Goal: Task Accomplishment & Management: Manage account settings

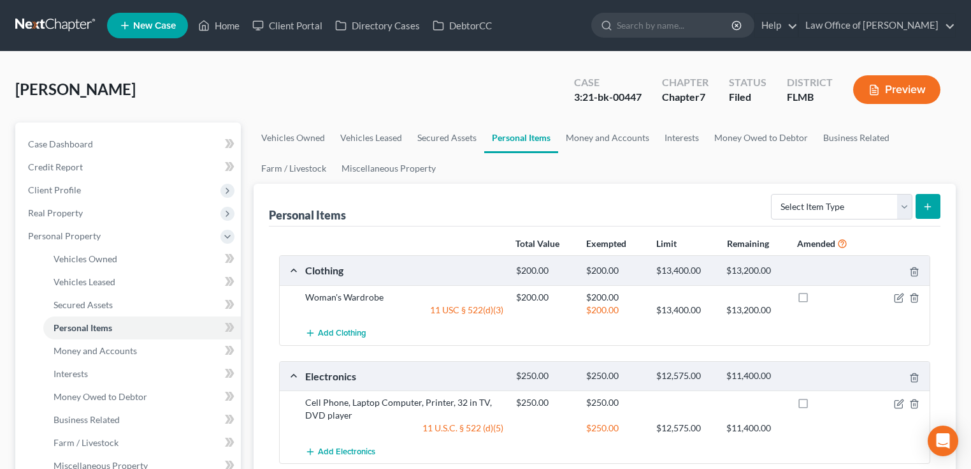
click at [66, 27] on link at bounding box center [56, 25] width 82 height 23
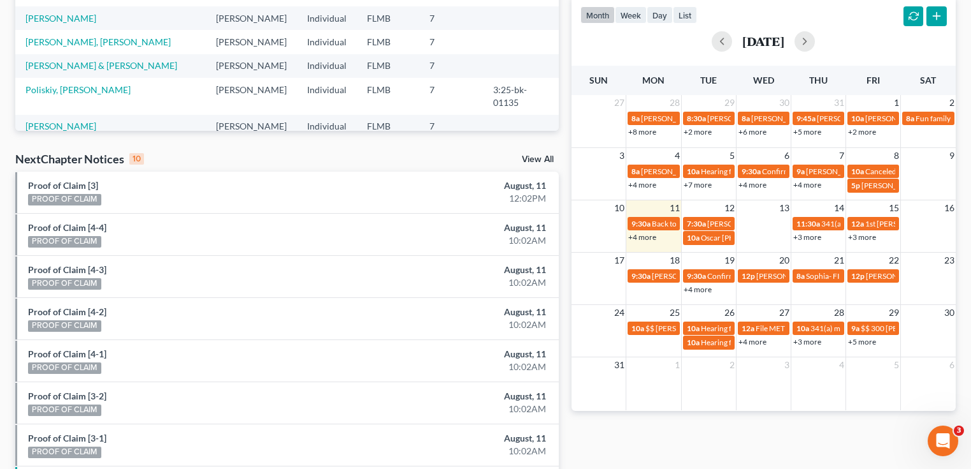
scroll to position [444, 0]
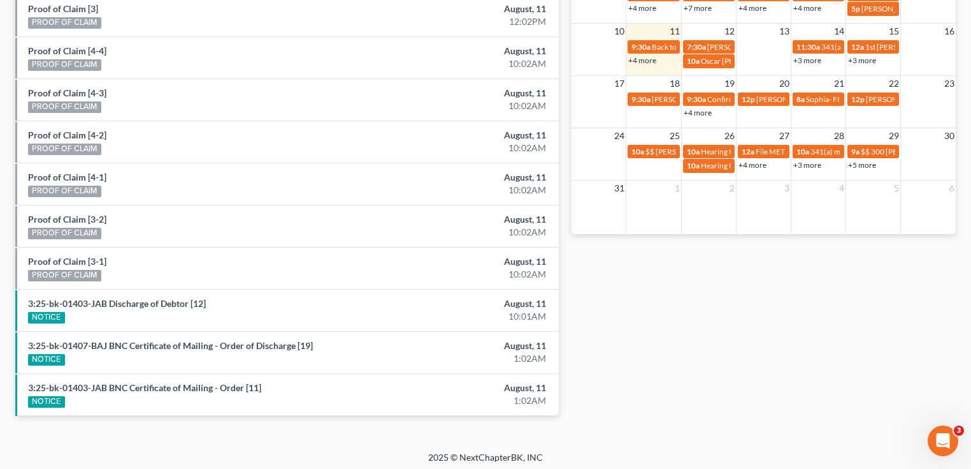
click at [637, 59] on link "+4 more" at bounding box center [643, 60] width 28 height 10
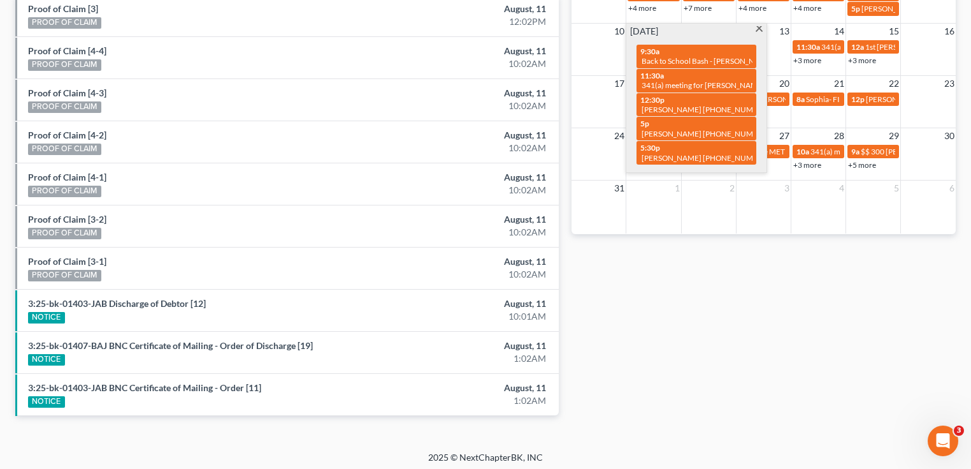
click at [683, 303] on div "Monthly Progress Bankruptcy Bankruptcy August 2025 July 2025 June 2025 May 2025…" at bounding box center [763, 29] width 397 height 812
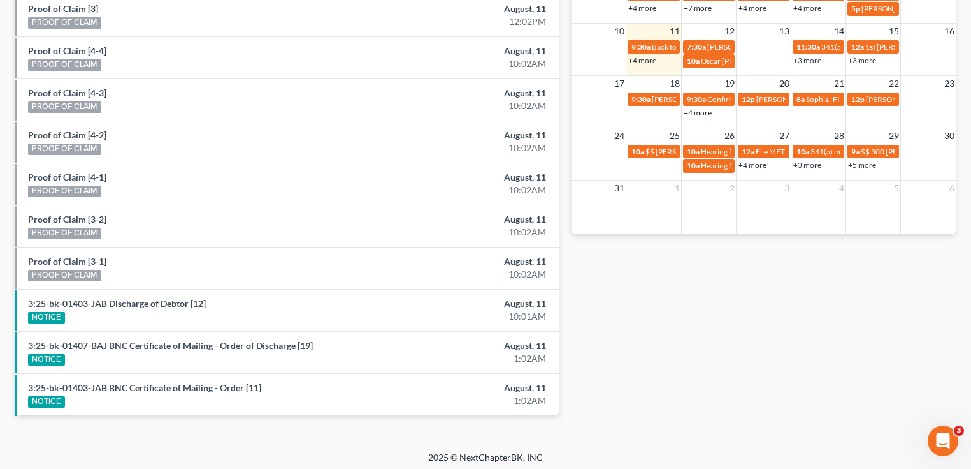
click at [646, 57] on link "+4 more" at bounding box center [643, 60] width 28 height 10
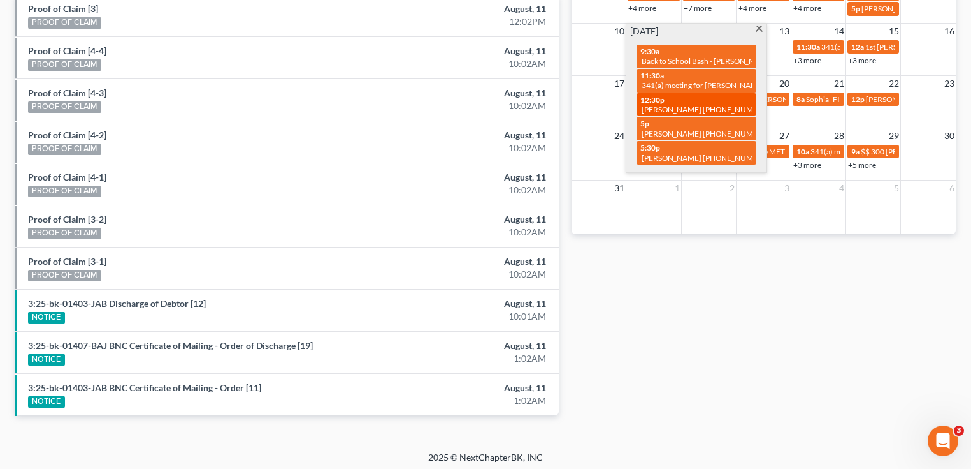
click at [655, 102] on span "12:30p" at bounding box center [653, 100] width 24 height 10
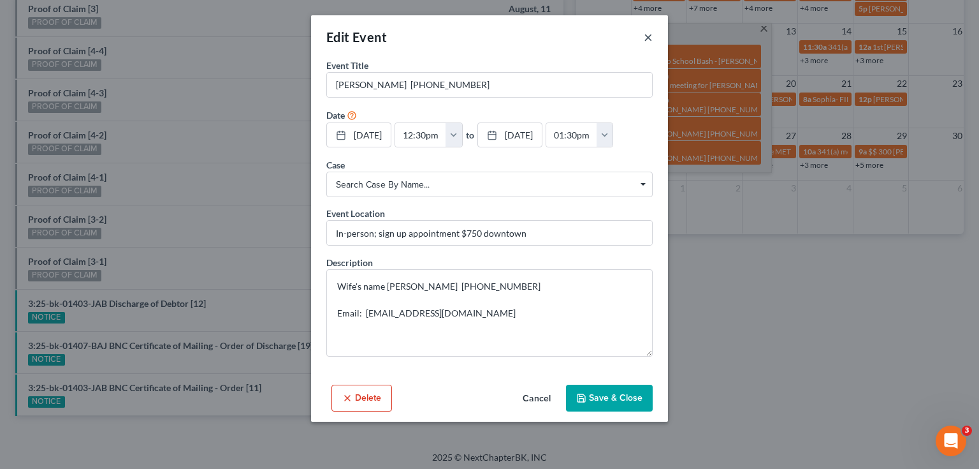
click at [647, 38] on button "×" at bounding box center [648, 36] width 9 height 15
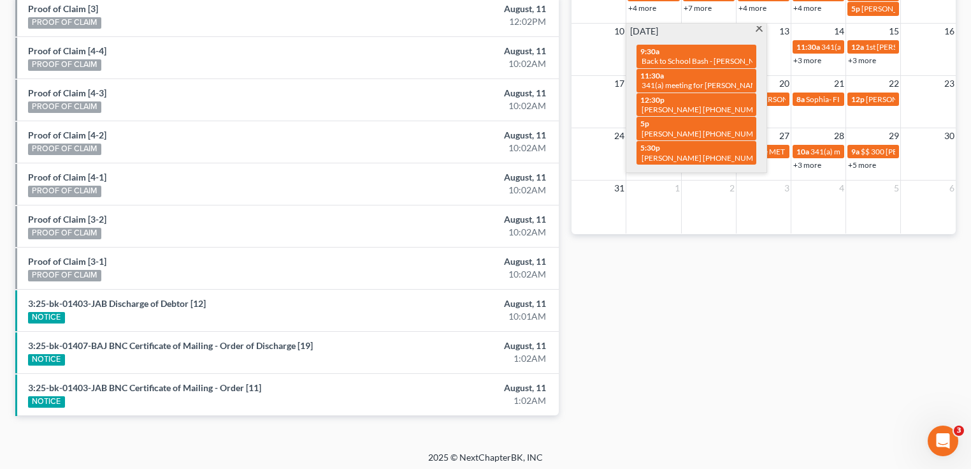
click at [653, 267] on div "Monthly Progress Bankruptcy Bankruptcy August 2025 July 2025 June 2025 May 2025…" at bounding box center [763, 29] width 397 height 812
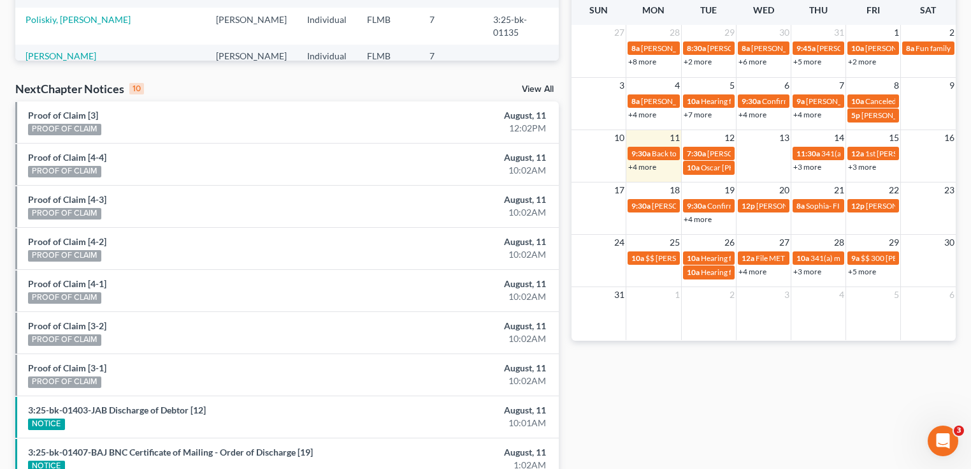
scroll to position [291, 0]
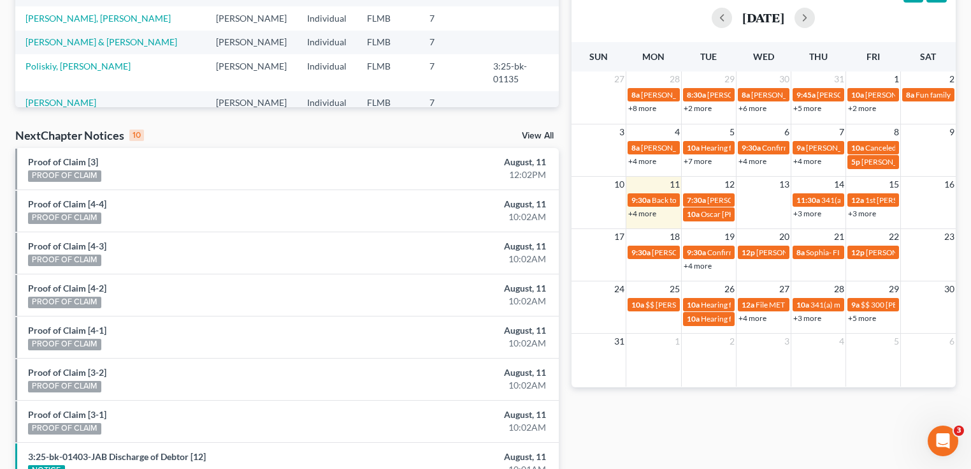
click at [263, 130] on div "NextChapter Notices 10 View All" at bounding box center [287, 137] width 544 height 20
click at [651, 214] on link "+4 more" at bounding box center [643, 213] width 28 height 10
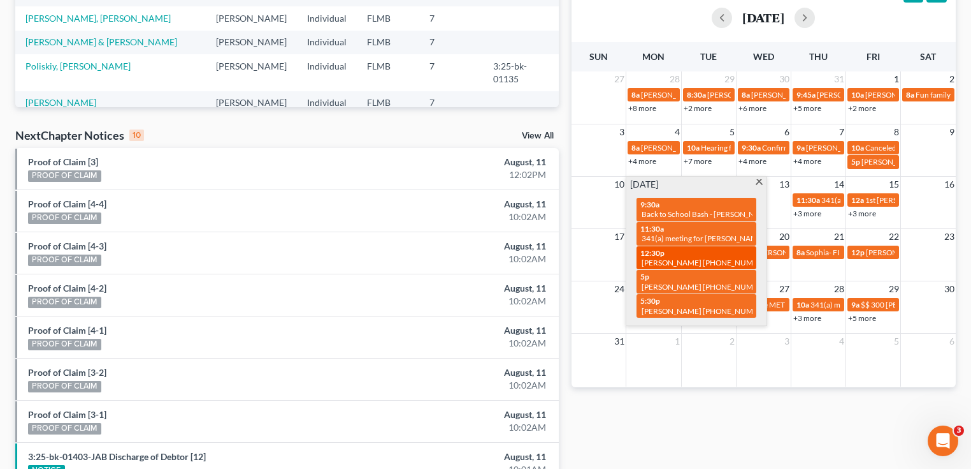
click at [674, 256] on div "12:30p Charles Seagroves 904-870-4807" at bounding box center [697, 258] width 112 height 20
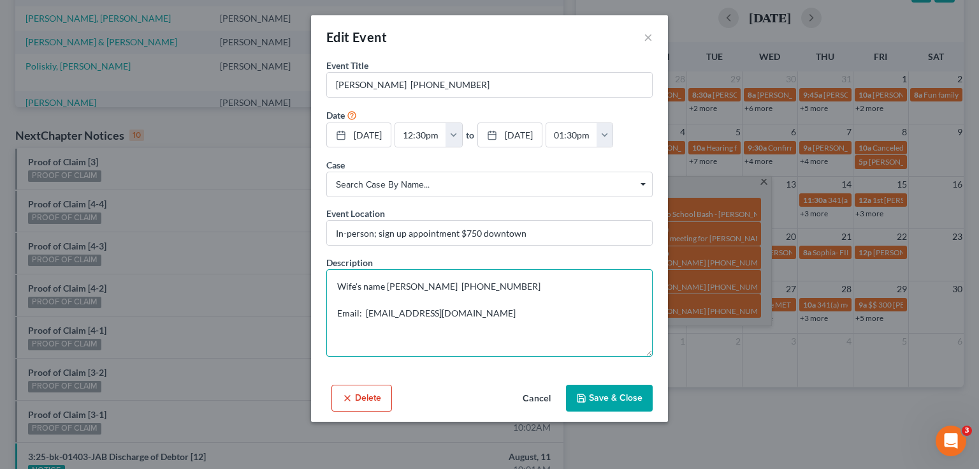
drag, startPoint x: 500, startPoint y: 312, endPoint x: 363, endPoint y: 310, distance: 137.1
click at [363, 310] on textarea "Wife's name Windee 904-728-2488 Email: chucksseas@gmail.com" at bounding box center [489, 312] width 326 height 87
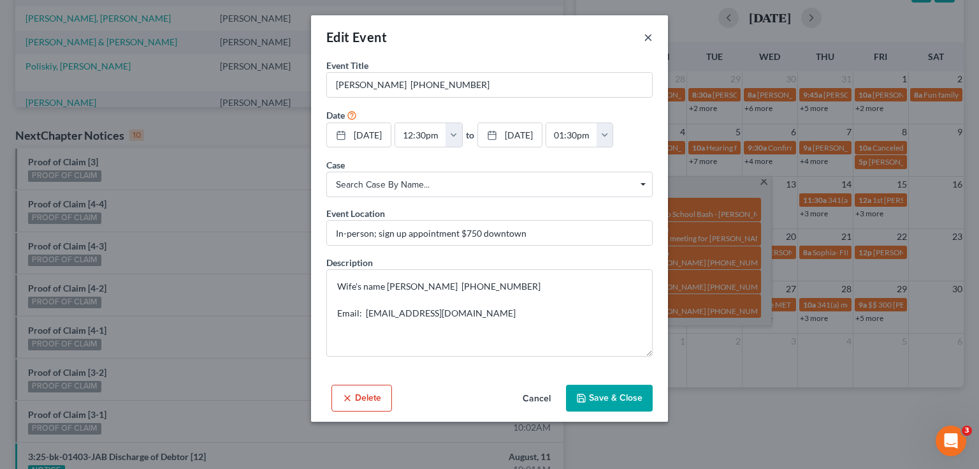
click at [648, 33] on button "×" at bounding box center [648, 36] width 9 height 15
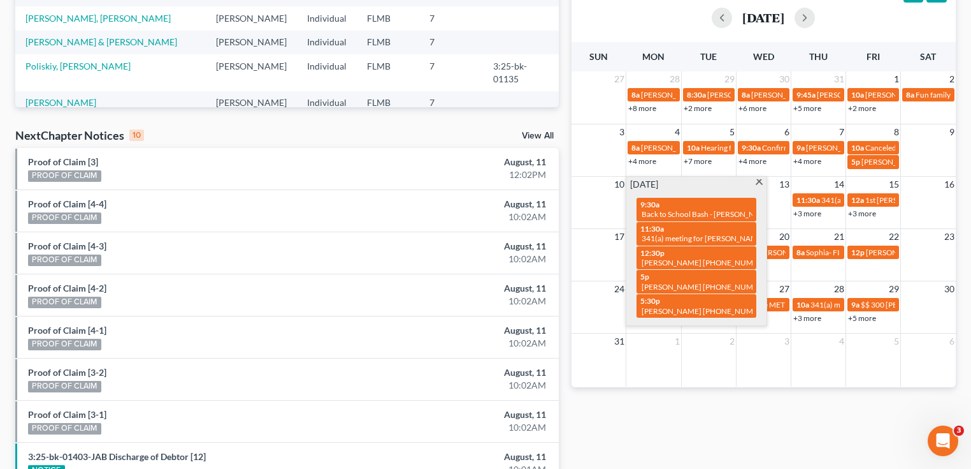
click at [718, 439] on div "Monthly Progress Bankruptcy Bankruptcy August 2025 July 2025 June 2025 May 2025…" at bounding box center [763, 182] width 397 height 812
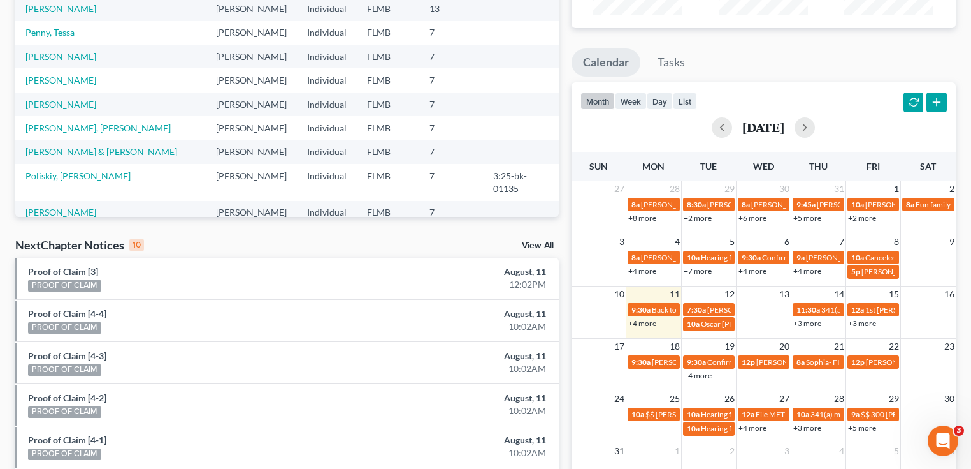
scroll to position [0, 0]
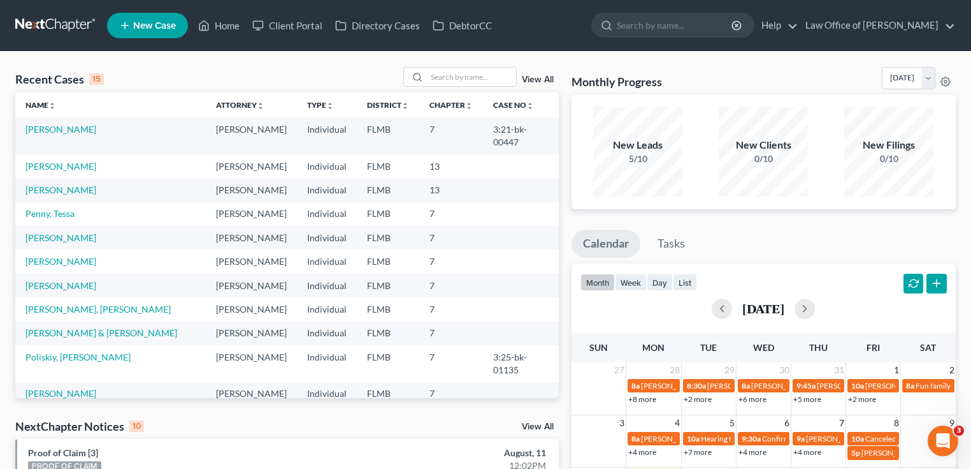
click at [691, 54] on div "Recent Cases 15 View All Name unfold_more expand_more expand_less Attorney unfo…" at bounding box center [485, 473] width 971 height 843
